Goal: Communication & Community: Share content

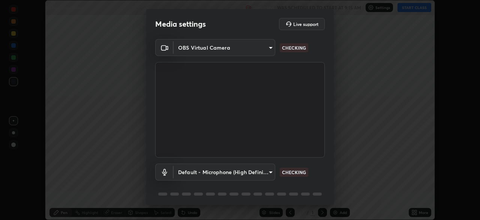
scroll to position [220, 480]
click at [227, 45] on body "Erase all Thermodynamics Recording WAS SCHEDULED TO START AT 9:15 AM Settings S…" at bounding box center [240, 110] width 480 height 220
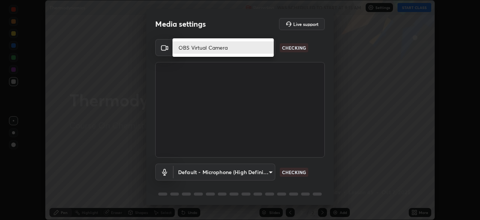
click at [209, 44] on li "OBS Virtual Camera" at bounding box center [223, 47] width 101 height 12
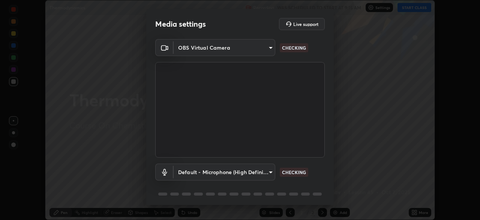
click at [331, 185] on div "OBS Virtual Camera 878bb5f6a99355e2393efba74ceef3b3f7716bef1db07c11a5baaa90f242…" at bounding box center [240, 123] width 188 height 168
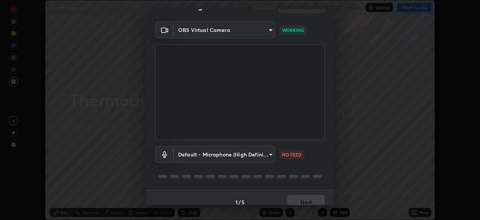
scroll to position [27, 0]
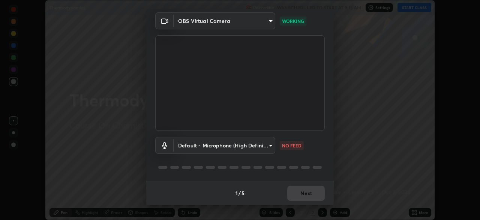
click at [259, 144] on body "Erase all Thermodynamics Recording WAS SCHEDULED TO START AT 9:15 AM Settings S…" at bounding box center [240, 110] width 480 height 220
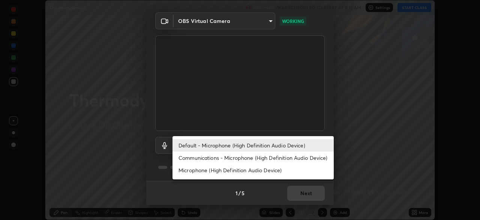
click at [221, 158] on li "Communications - Microphone (High Definition Audio Device)" at bounding box center [253, 157] width 161 height 12
type input "communications"
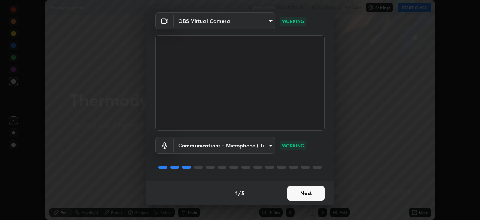
click at [304, 196] on button "Next" at bounding box center [307, 192] width 38 height 15
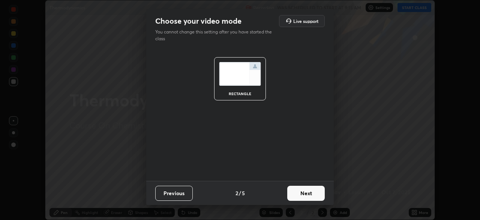
scroll to position [0, 0]
click at [309, 196] on button "Next" at bounding box center [307, 192] width 38 height 15
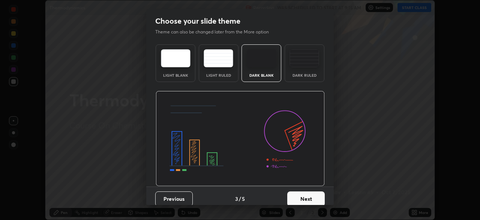
click at [313, 197] on button "Next" at bounding box center [307, 198] width 38 height 15
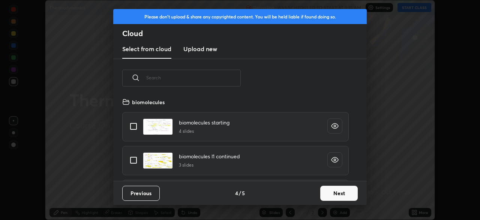
scroll to position [3, 4]
click at [339, 194] on button "Next" at bounding box center [340, 192] width 38 height 15
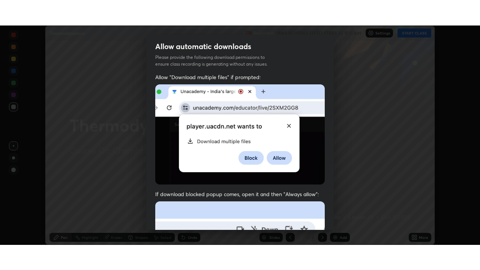
scroll to position [171, 0]
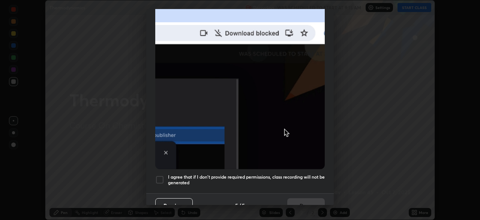
click at [160, 177] on div at bounding box center [159, 179] width 9 height 9
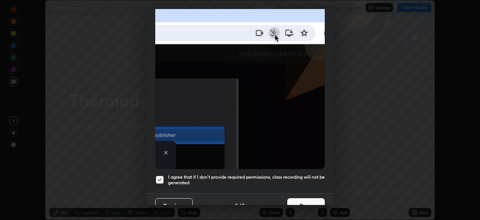
click at [299, 200] on button "Done" at bounding box center [307, 205] width 38 height 15
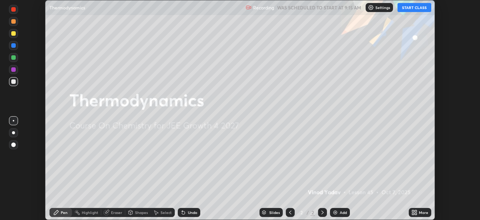
click at [413, 7] on button "START CLASS" at bounding box center [415, 7] width 34 height 9
click at [338, 212] on div "Add" at bounding box center [340, 212] width 20 height 9
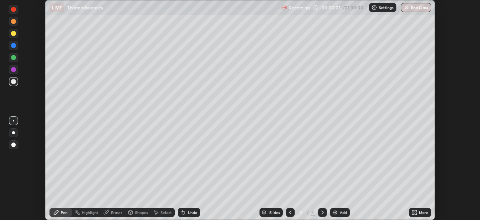
click at [413, 213] on icon at bounding box center [414, 213] width 2 height 2
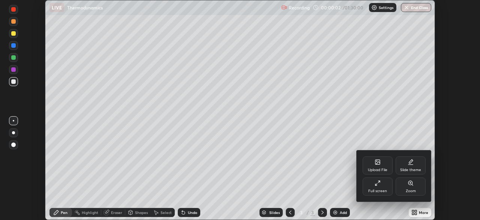
click at [383, 187] on div "Full screen" at bounding box center [378, 186] width 30 height 18
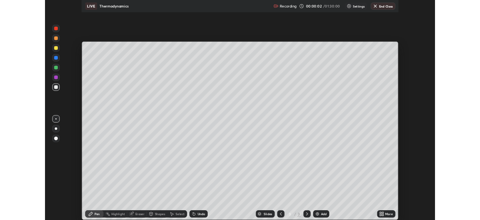
scroll to position [270, 480]
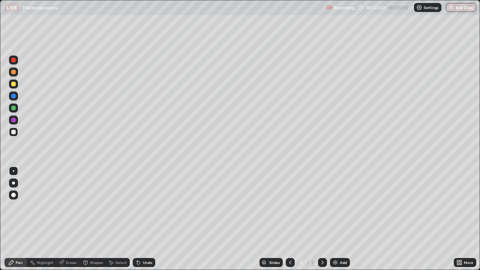
click at [460, 219] on icon at bounding box center [460, 263] width 6 height 6
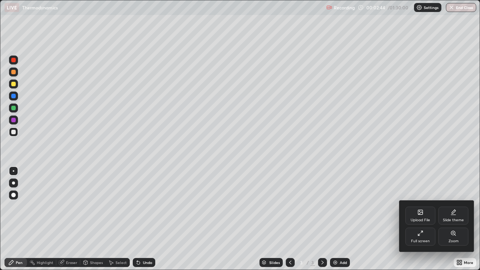
click at [423, 219] on icon at bounding box center [421, 233] width 6 height 6
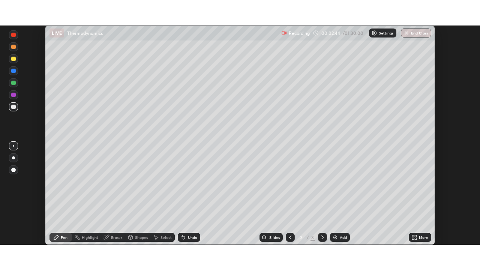
scroll to position [37317, 37056]
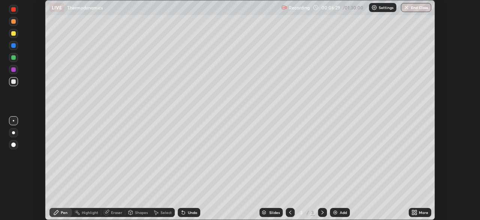
click at [416, 213] on icon at bounding box center [416, 213] width 2 height 2
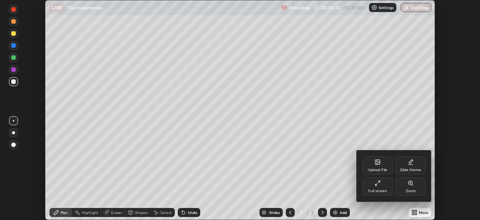
click at [384, 187] on div "Full screen" at bounding box center [378, 186] width 30 height 18
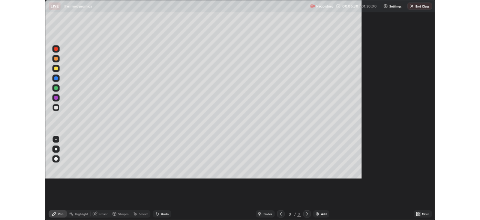
scroll to position [270, 480]
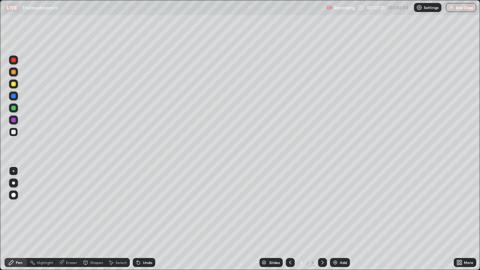
click at [11, 83] on div at bounding box center [13, 84] width 5 height 5
click at [462, 219] on icon at bounding box center [461, 264] width 2 height 2
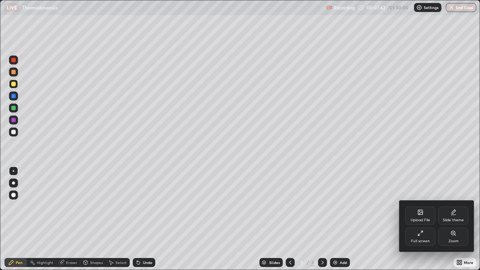
click at [427, 219] on div "Full screen" at bounding box center [421, 237] width 30 height 18
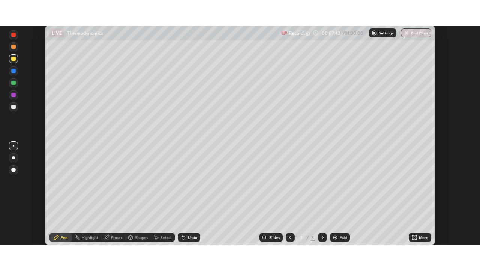
scroll to position [37317, 37056]
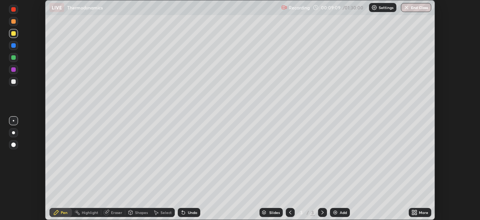
click at [415, 214] on icon at bounding box center [415, 212] width 6 height 6
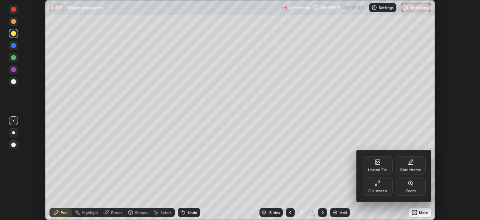
click at [382, 186] on div "Full screen" at bounding box center [378, 186] width 30 height 18
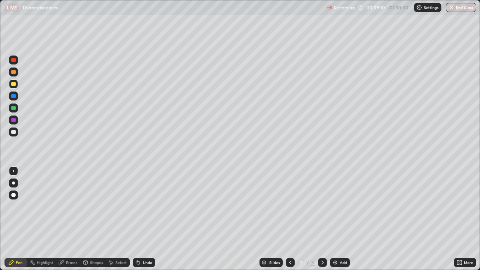
scroll to position [270, 480]
click at [12, 60] on div at bounding box center [13, 60] width 5 height 5
click at [12, 108] on div at bounding box center [13, 108] width 5 height 5
click at [14, 60] on div at bounding box center [13, 60] width 5 height 5
click at [13, 119] on div at bounding box center [13, 120] width 5 height 5
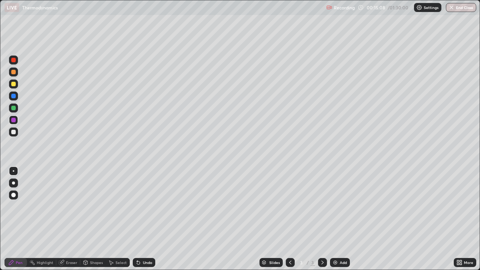
click at [11, 107] on div at bounding box center [13, 108] width 5 height 5
click at [13, 96] on div at bounding box center [13, 96] width 5 height 5
click at [12, 119] on div at bounding box center [13, 120] width 5 height 5
click at [12, 109] on div at bounding box center [13, 108] width 5 height 5
click at [12, 84] on div at bounding box center [13, 84] width 5 height 5
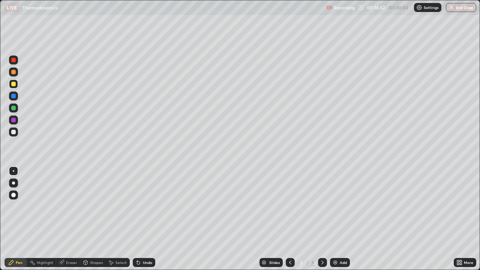
click at [11, 72] on div at bounding box center [13, 72] width 5 height 5
click at [14, 61] on div at bounding box center [13, 60] width 5 height 5
click at [12, 109] on div at bounding box center [13, 108] width 5 height 5
click at [340, 219] on div "Add" at bounding box center [343, 263] width 7 height 4
click at [12, 84] on div at bounding box center [13, 84] width 5 height 5
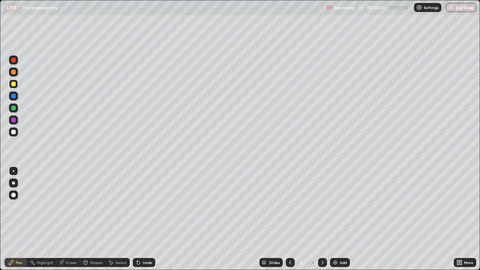
click at [12, 71] on div at bounding box center [13, 72] width 5 height 5
click at [11, 107] on div at bounding box center [13, 108] width 9 height 9
click at [12, 97] on div at bounding box center [13, 96] width 5 height 5
click at [339, 219] on div "Add" at bounding box center [340, 262] width 20 height 9
click at [13, 86] on div at bounding box center [13, 84] width 5 height 5
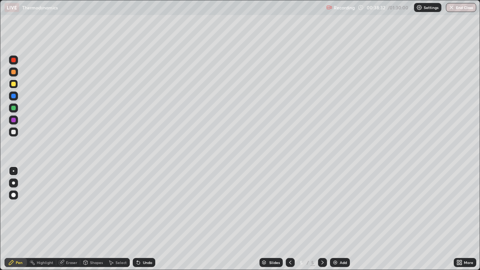
click at [13, 120] on div at bounding box center [13, 120] width 5 height 5
click at [12, 72] on div at bounding box center [13, 72] width 5 height 5
click at [338, 219] on div "Add" at bounding box center [340, 262] width 20 height 9
click at [292, 219] on icon at bounding box center [291, 263] width 6 height 6
click at [322, 219] on icon at bounding box center [323, 263] width 6 height 6
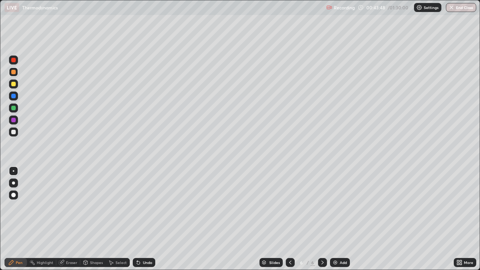
click at [291, 219] on icon at bounding box center [291, 263] width 6 height 6
click at [96, 219] on div "Shapes" at bounding box center [96, 263] width 13 height 4
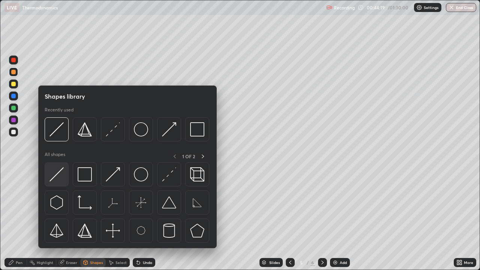
click at [58, 175] on img at bounding box center [57, 174] width 14 height 14
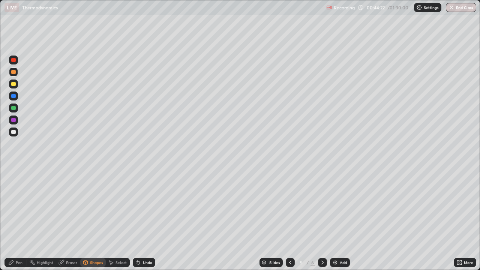
click at [12, 129] on div at bounding box center [13, 132] width 9 height 9
click at [19, 219] on div "Pen" at bounding box center [19, 263] width 7 height 4
click at [342, 219] on div "Add" at bounding box center [340, 262] width 20 height 9
click at [321, 219] on icon at bounding box center [323, 263] width 6 height 6
click at [290, 219] on icon at bounding box center [291, 263] width 6 height 6
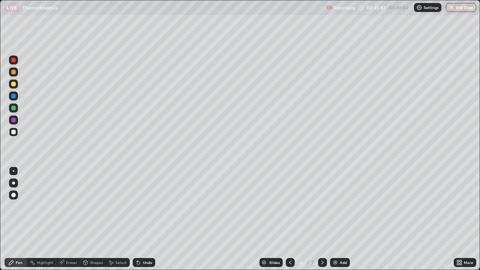
click at [289, 219] on icon at bounding box center [290, 263] width 2 height 4
click at [320, 219] on icon at bounding box center [323, 263] width 6 height 6
click at [321, 219] on icon at bounding box center [323, 263] width 6 height 6
click at [12, 117] on div at bounding box center [13, 120] width 9 height 9
click at [13, 72] on div at bounding box center [13, 72] width 5 height 5
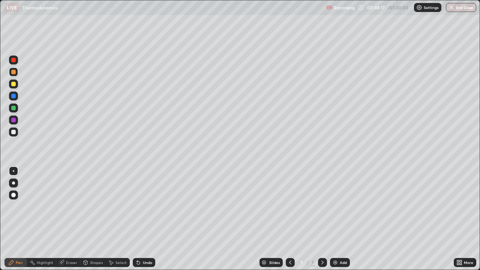
click at [11, 106] on div at bounding box center [13, 108] width 9 height 9
click at [12, 120] on div at bounding box center [13, 120] width 5 height 5
click at [13, 131] on div at bounding box center [13, 132] width 5 height 5
click at [340, 219] on div "Add" at bounding box center [343, 263] width 7 height 4
click at [289, 219] on icon at bounding box center [291, 263] width 6 height 6
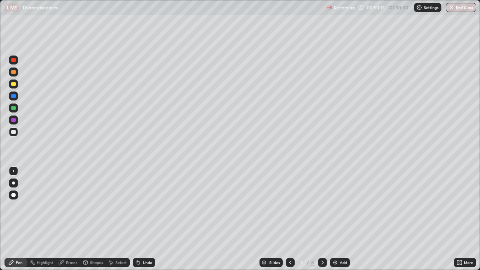
click at [322, 219] on icon at bounding box center [323, 263] width 6 height 6
click at [288, 219] on div at bounding box center [290, 262] width 9 height 9
click at [322, 219] on icon at bounding box center [323, 263] width 6 height 6
click at [13, 108] on div at bounding box center [13, 108] width 5 height 5
click at [14, 119] on div at bounding box center [13, 120] width 5 height 5
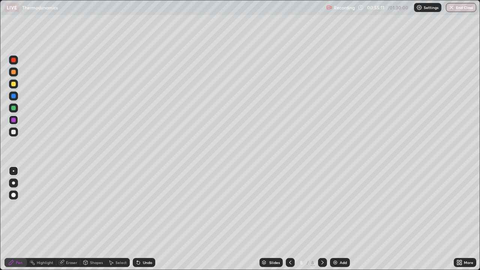
click at [290, 219] on icon at bounding box center [291, 263] width 6 height 6
click at [289, 219] on icon at bounding box center [291, 263] width 6 height 6
click at [290, 219] on icon at bounding box center [291, 263] width 6 height 6
click at [322, 219] on icon at bounding box center [323, 263] width 6 height 6
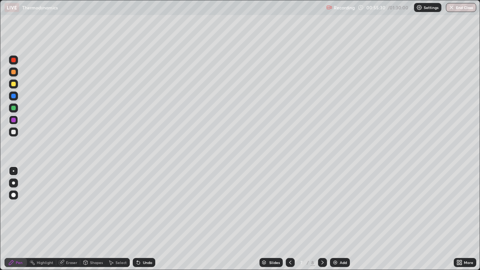
click at [321, 219] on icon at bounding box center [323, 263] width 6 height 6
click at [340, 219] on div "Add" at bounding box center [343, 263] width 7 height 4
click at [12, 98] on div at bounding box center [13, 96] width 5 height 5
click at [10, 82] on div at bounding box center [13, 84] width 9 height 9
click at [339, 219] on div "Add" at bounding box center [340, 262] width 20 height 9
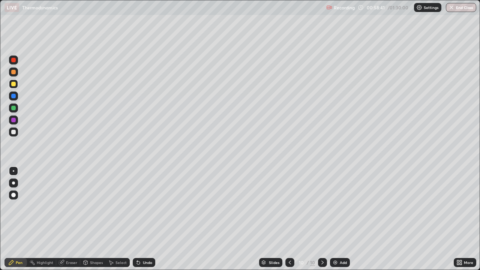
click at [13, 74] on div at bounding box center [13, 72] width 5 height 5
click at [289, 219] on icon at bounding box center [290, 263] width 6 height 6
click at [290, 219] on icon at bounding box center [290, 263] width 6 height 6
click at [289, 219] on icon at bounding box center [290, 263] width 6 height 6
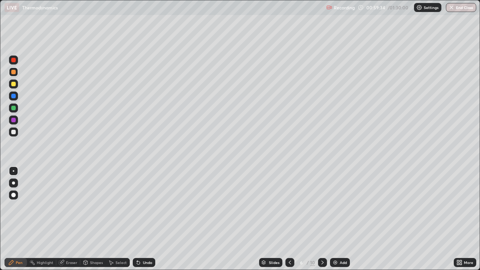
click at [322, 219] on icon at bounding box center [323, 263] width 6 height 6
click at [289, 219] on icon at bounding box center [290, 263] width 6 height 6
click at [322, 219] on icon at bounding box center [323, 263] width 6 height 6
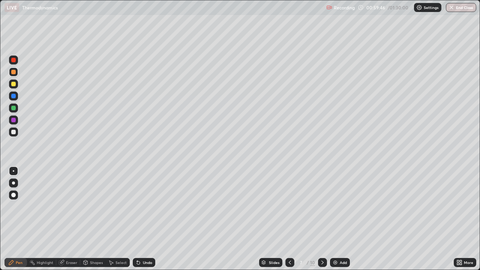
click at [321, 219] on icon at bounding box center [323, 263] width 6 height 6
click at [318, 219] on div at bounding box center [322, 262] width 9 height 9
click at [12, 107] on div at bounding box center [13, 108] width 5 height 5
click at [289, 219] on icon at bounding box center [290, 263] width 6 height 6
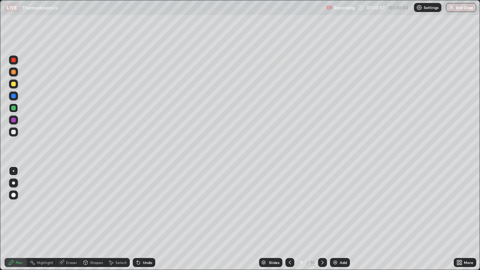
click at [291, 219] on icon at bounding box center [290, 263] width 6 height 6
click at [290, 219] on icon at bounding box center [290, 263] width 2 height 4
click at [289, 219] on icon at bounding box center [290, 263] width 6 height 6
click at [321, 219] on div at bounding box center [322, 262] width 9 height 9
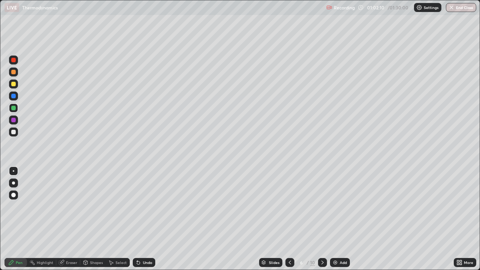
click at [322, 219] on icon at bounding box center [323, 263] width 6 height 6
click at [290, 219] on icon at bounding box center [290, 263] width 2 height 4
click at [290, 219] on icon at bounding box center [290, 263] width 6 height 6
click at [322, 219] on icon at bounding box center [323, 263] width 6 height 6
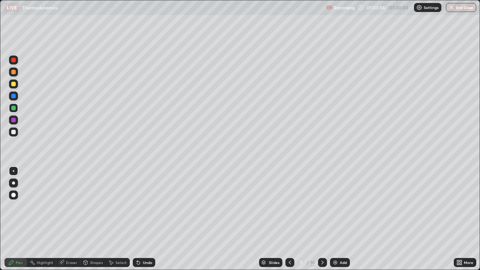
click at [290, 219] on icon at bounding box center [290, 263] width 6 height 6
click at [322, 219] on icon at bounding box center [323, 263] width 6 height 6
click at [321, 219] on icon at bounding box center [323, 263] width 6 height 6
click at [320, 219] on icon at bounding box center [323, 263] width 6 height 6
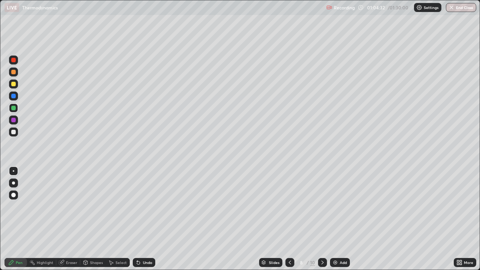
click at [12, 59] on div at bounding box center [13, 60] width 5 height 5
click at [322, 219] on icon at bounding box center [323, 263] width 6 height 6
click at [289, 219] on icon at bounding box center [290, 263] width 6 height 6
click at [321, 219] on icon at bounding box center [323, 263] width 6 height 6
click at [322, 219] on icon at bounding box center [323, 263] width 6 height 6
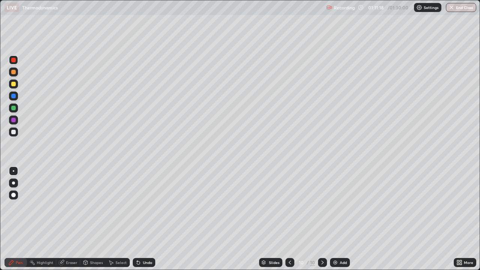
click at [336, 219] on img at bounding box center [336, 263] width 6 height 6
click at [14, 94] on div at bounding box center [13, 96] width 5 height 5
click at [14, 118] on div at bounding box center [13, 120] width 5 height 5
click at [13, 108] on div at bounding box center [13, 108] width 5 height 5
click at [13, 72] on div at bounding box center [13, 72] width 5 height 5
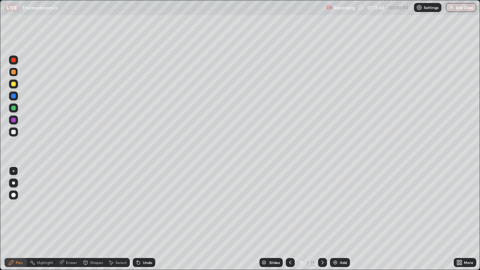
click at [9, 118] on div at bounding box center [13, 120] width 9 height 9
click at [12, 71] on div at bounding box center [13, 72] width 5 height 5
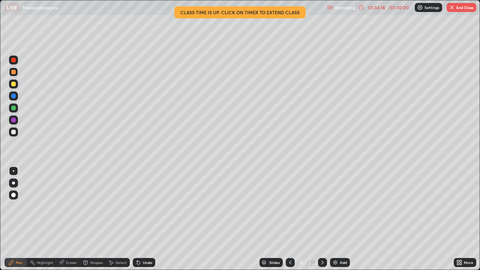
click at [465, 6] on button "End Class" at bounding box center [462, 7] width 30 height 9
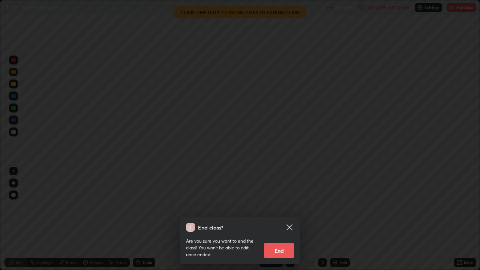
click at [279, 219] on button "End" at bounding box center [279, 250] width 30 height 15
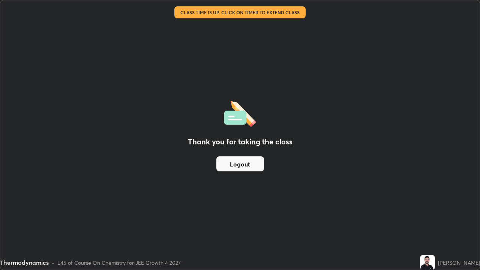
click at [235, 165] on button "Logout" at bounding box center [241, 164] width 48 height 15
